Goal: Task Accomplishment & Management: Manage account settings

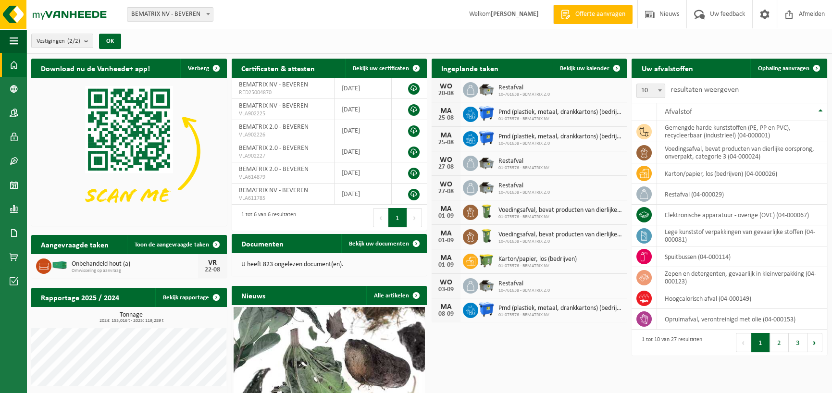
click at [531, 9] on span "Welkom EMMA BERNOLET" at bounding box center [503, 14] width 89 height 28
click at [531, 11] on strong "[PERSON_NAME]" at bounding box center [515, 14] width 48 height 7
click at [13, 114] on span at bounding box center [14, 113] width 9 height 24
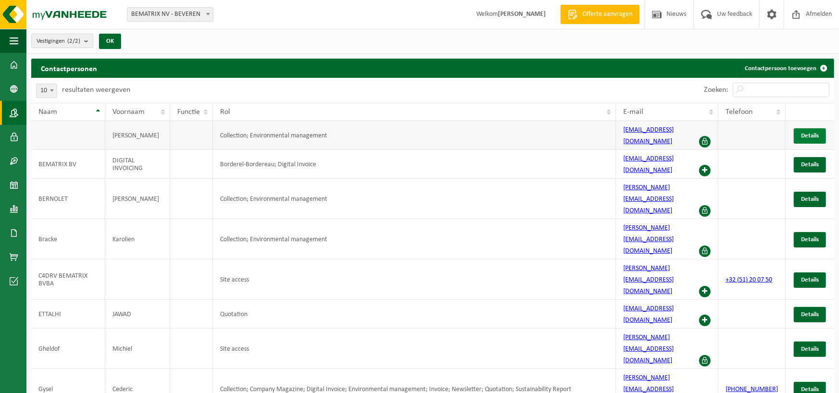
click at [820, 136] on link "Details" at bounding box center [810, 135] width 32 height 15
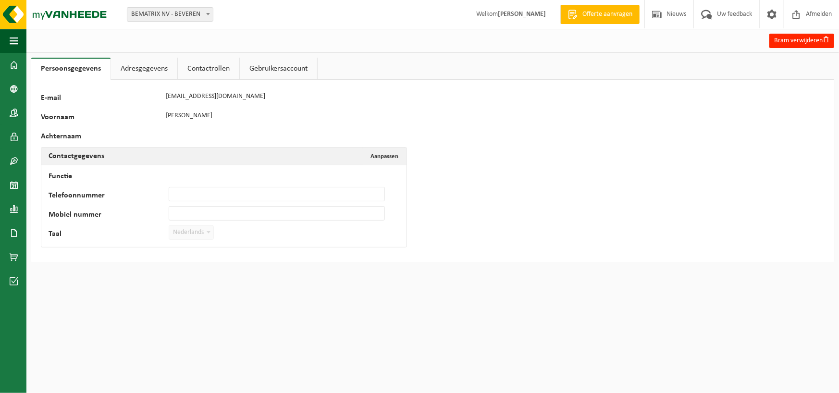
click at [279, 71] on link "Gebruikersaccount" at bounding box center [278, 69] width 77 height 22
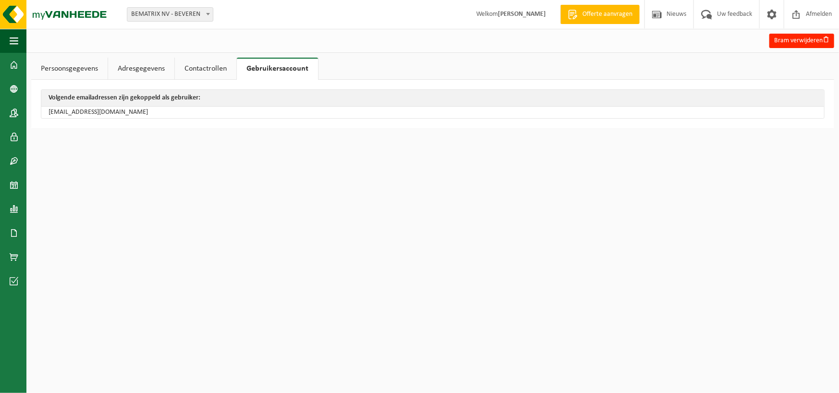
click at [221, 68] on link "Contactrollen" at bounding box center [205, 69] width 61 height 22
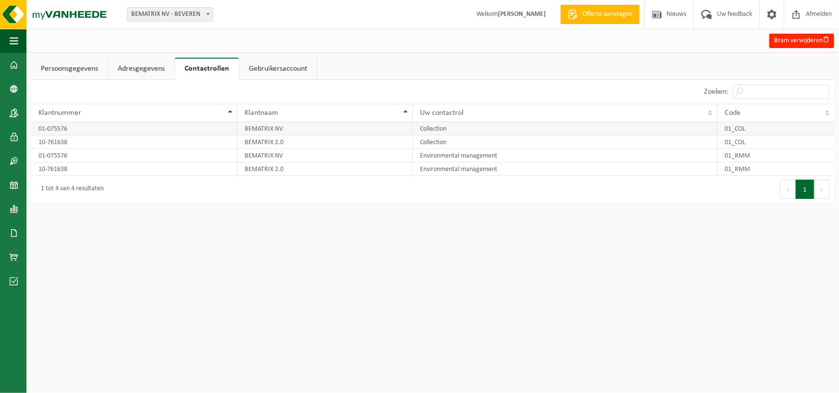
click at [98, 130] on td "01-075576" at bounding box center [134, 128] width 206 height 13
click at [93, 149] on td "01-075576" at bounding box center [134, 155] width 206 height 13
click at [111, 77] on link "Adresgegevens" at bounding box center [141, 69] width 66 height 22
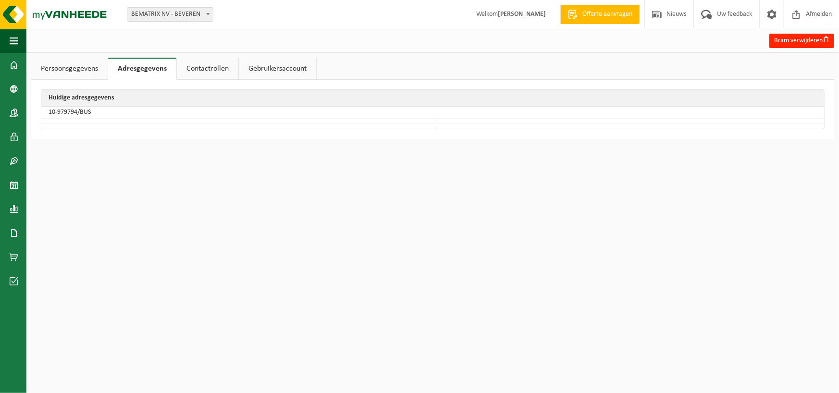
click at [80, 68] on link "Persoonsgegevens" at bounding box center [69, 69] width 76 height 22
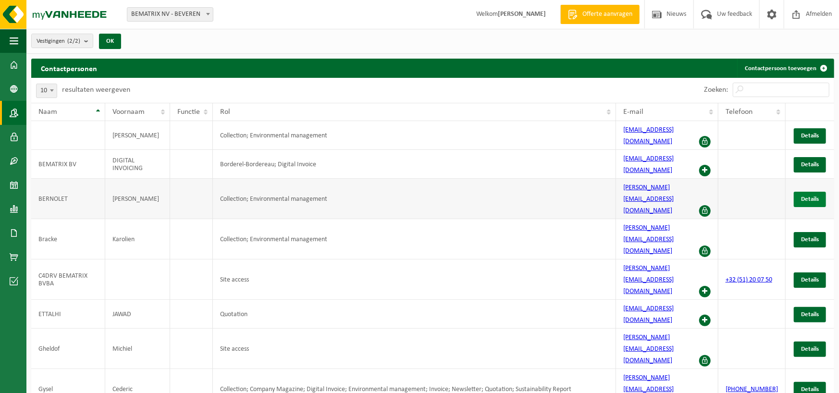
click at [802, 196] on span "Details" at bounding box center [810, 199] width 18 height 6
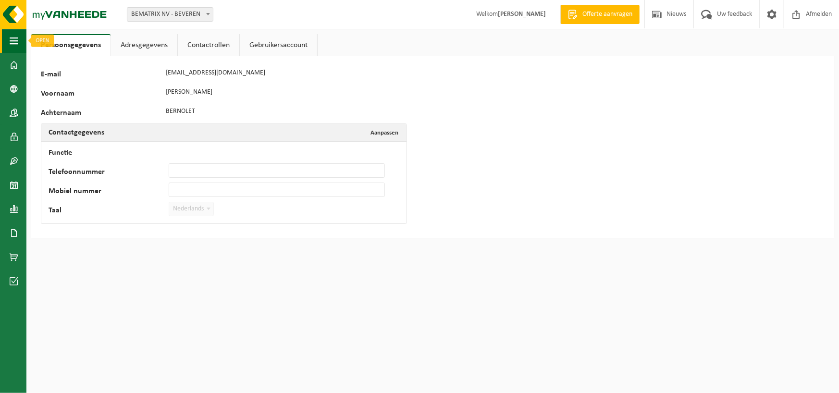
click at [6, 40] on button "Navigatie" at bounding box center [13, 41] width 26 height 24
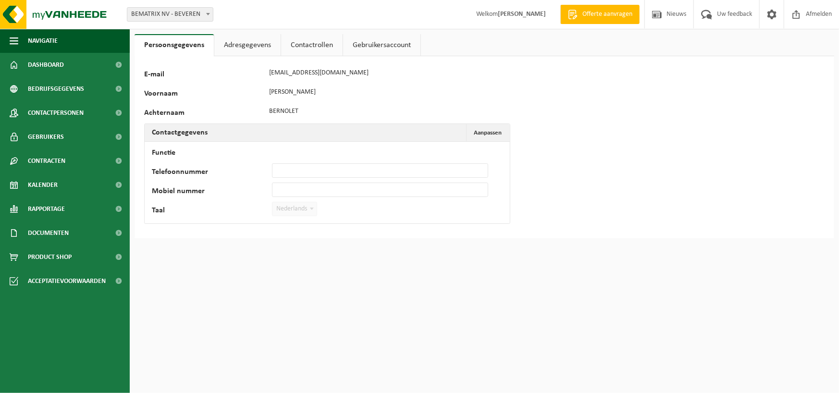
click at [617, 68] on div "119449 E-mail [EMAIL_ADDRESS][DOMAIN_NAME] Voornaam [PERSON_NAME] BERNOLET Cont…" at bounding box center [485, 147] width 700 height 182
click at [775, 16] on span at bounding box center [771, 14] width 14 height 28
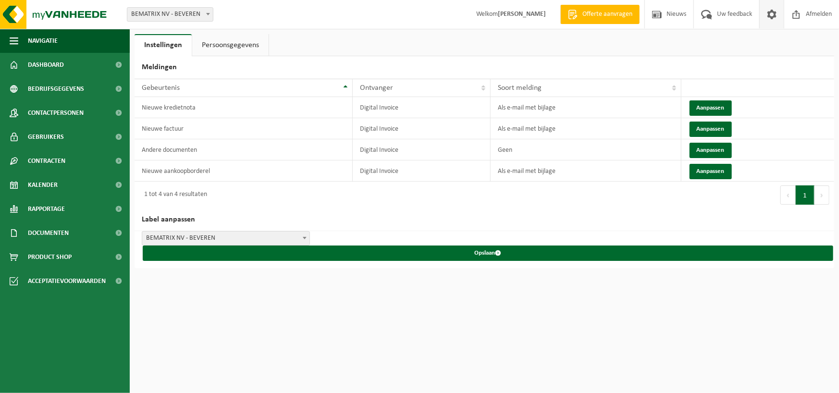
click at [228, 52] on link "Persoonsgegevens" at bounding box center [230, 45] width 76 height 22
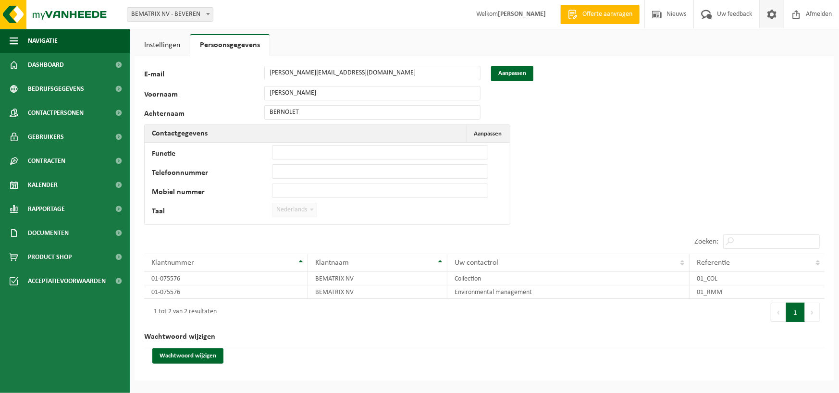
drag, startPoint x: 218, startPoint y: 146, endPoint x: 216, endPoint y: 171, distance: 25.6
drag, startPoint x: 721, startPoint y: 275, endPoint x: 681, endPoint y: 276, distance: 39.9
click at [681, 276] on tr "01-075576 BEMATRIX NV Collection 01_COL" at bounding box center [484, 278] width 680 height 13
click at [433, 285] on td "BEMATRIX NV" at bounding box center [377, 291] width 139 height 13
drag, startPoint x: 493, startPoint y: 277, endPoint x: 457, endPoint y: 279, distance: 35.6
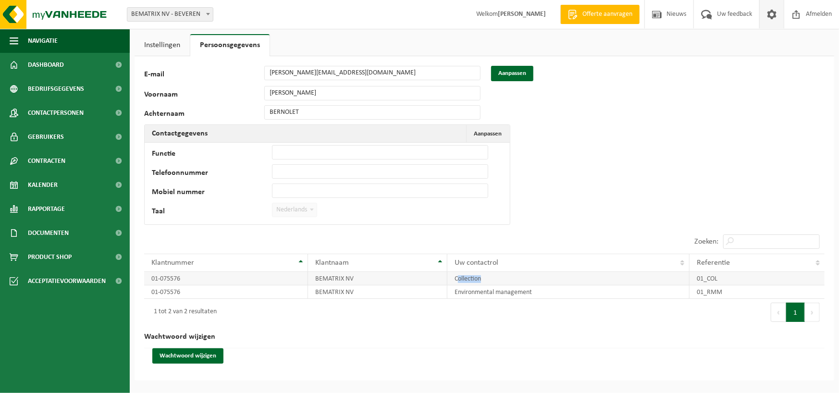
click at [457, 279] on td "Collection" at bounding box center [568, 278] width 242 height 13
click at [447, 288] on td "Environmental management" at bounding box center [568, 291] width 242 height 13
drag, startPoint x: 451, startPoint y: 278, endPoint x: 486, endPoint y: 280, distance: 35.1
click at [486, 280] on td "Collection" at bounding box center [568, 278] width 242 height 13
